Goal: Entertainment & Leisure: Consume media (video, audio)

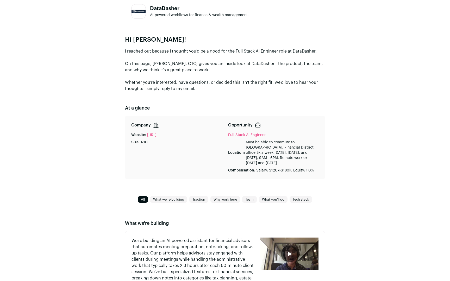
type media-captions-menu "sb:en:English%20CC"
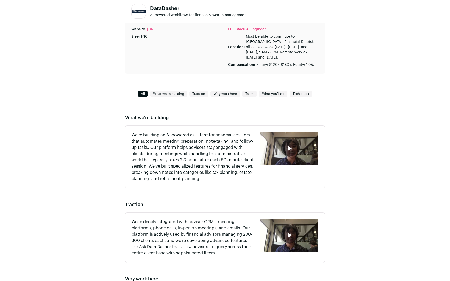
scroll to position [107, 0]
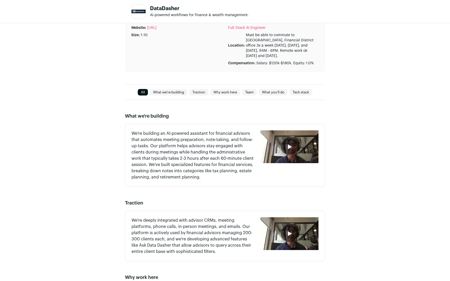
click at [287, 147] on icon "button" at bounding box center [289, 147] width 8 height 8
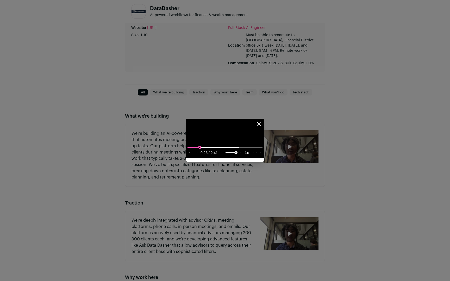
click at [187, 151] on input "seek" at bounding box center [224, 147] width 75 height 7
click at [198, 151] on input "seek" at bounding box center [224, 147] width 75 height 7
click at [252, 151] on input "seek" at bounding box center [224, 147] width 75 height 7
click at [262, 151] on input "seek" at bounding box center [224, 147] width 75 height 7
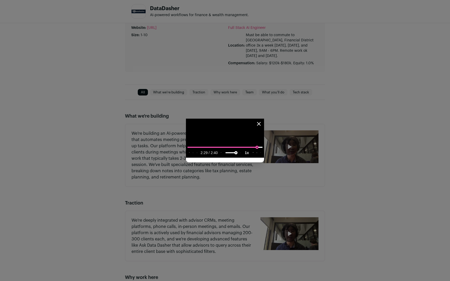
type input "**********"
click at [262, 151] on input "seek" at bounding box center [224, 147] width 75 height 7
click at [260, 122] on icon "Close modal" at bounding box center [258, 123] width 3 height 3
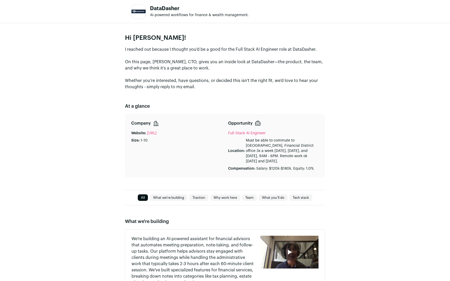
scroll to position [0, 0]
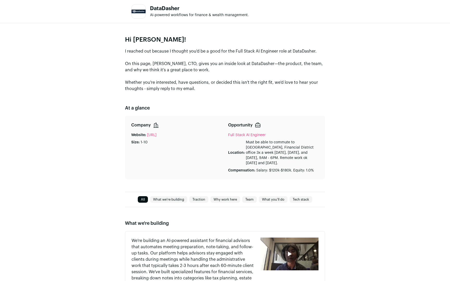
click at [156, 134] on link "[URL]" at bounding box center [151, 135] width 9 height 5
